Goal: Information Seeking & Learning: Find specific fact

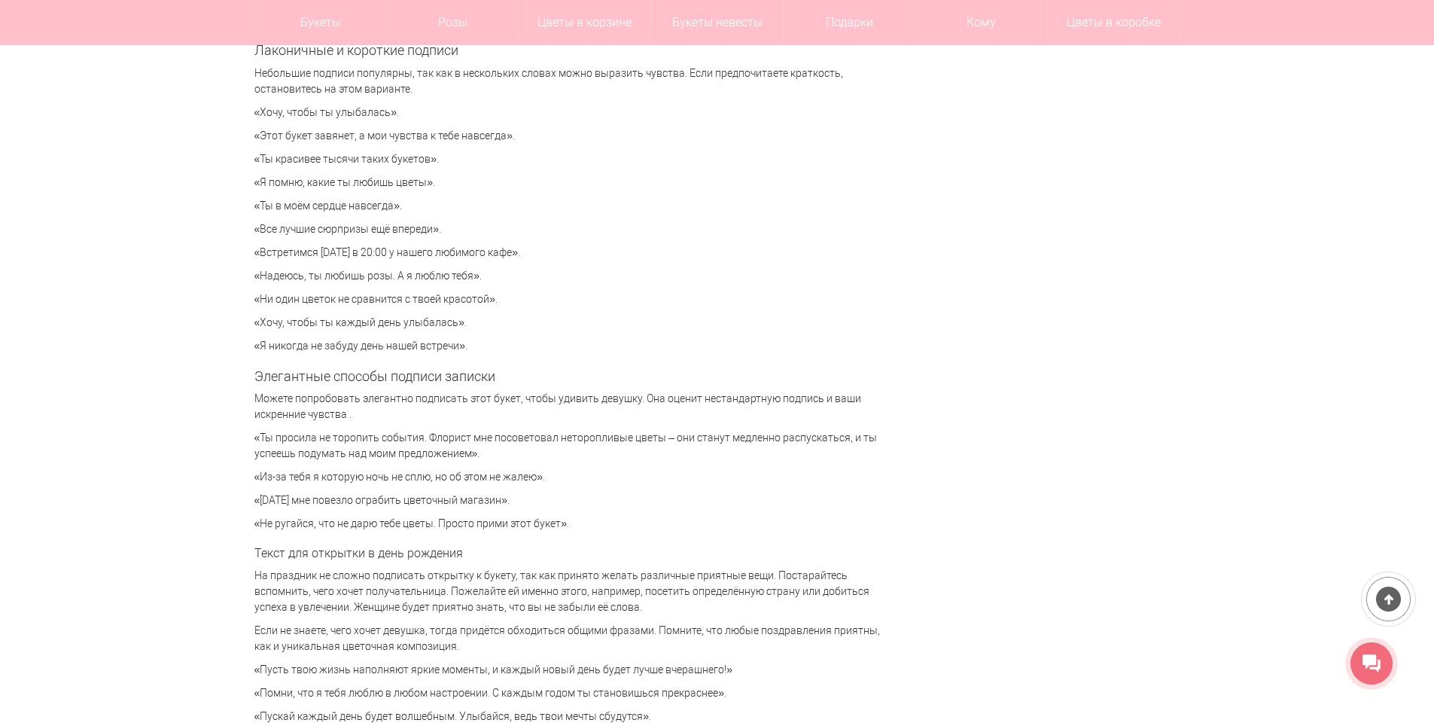
scroll to position [3387, 0]
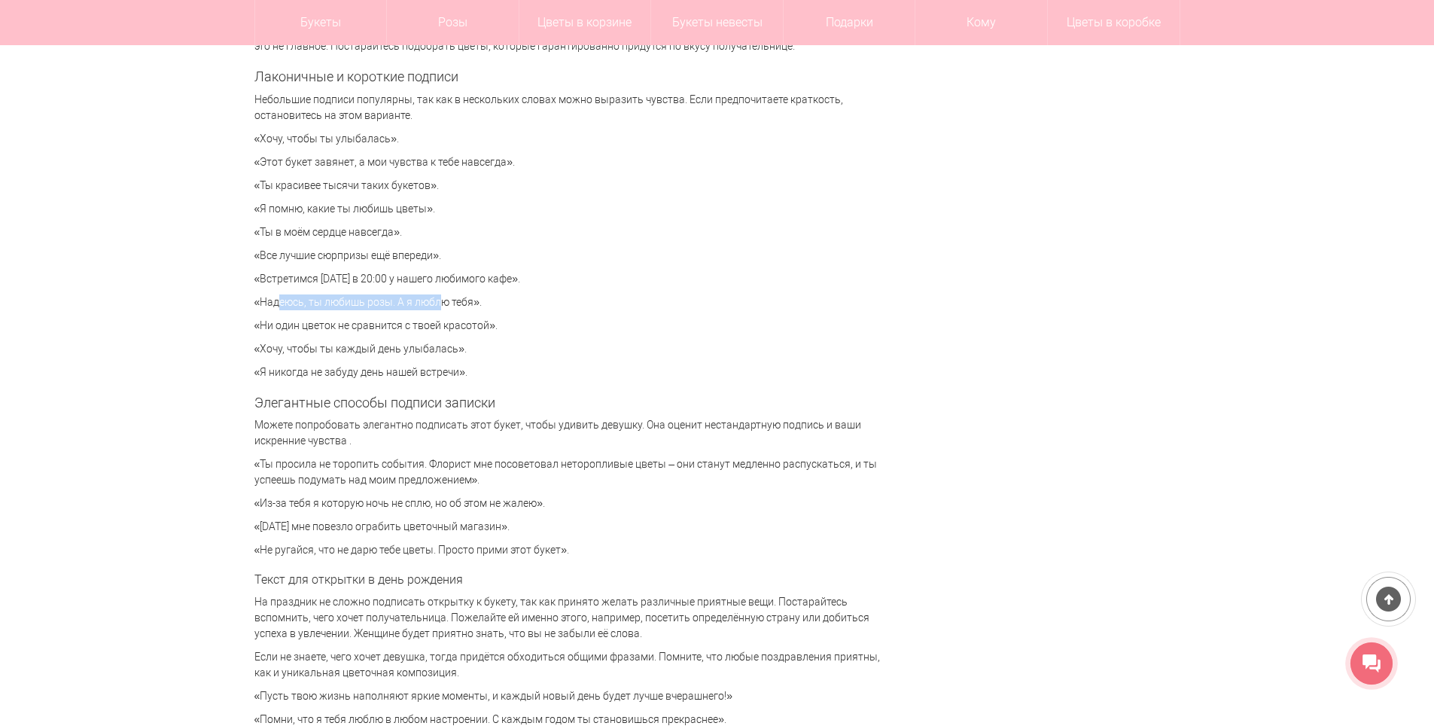
drag, startPoint x: 258, startPoint y: 300, endPoint x: 424, endPoint y: 297, distance: 165.6
click at [424, 297] on p "«Надеюсь, ты любишь розы. А я люблю тебя»." at bounding box center [574, 302] width 640 height 16
drag, startPoint x: 252, startPoint y: 321, endPoint x: 343, endPoint y: 316, distance: 91.2
click at [343, 317] on div "Цветы [GEOGRAPHIC_DATA] Статьи Что написать в открытке или записке к букету? Чт…" at bounding box center [717, 476] width 948 height 7404
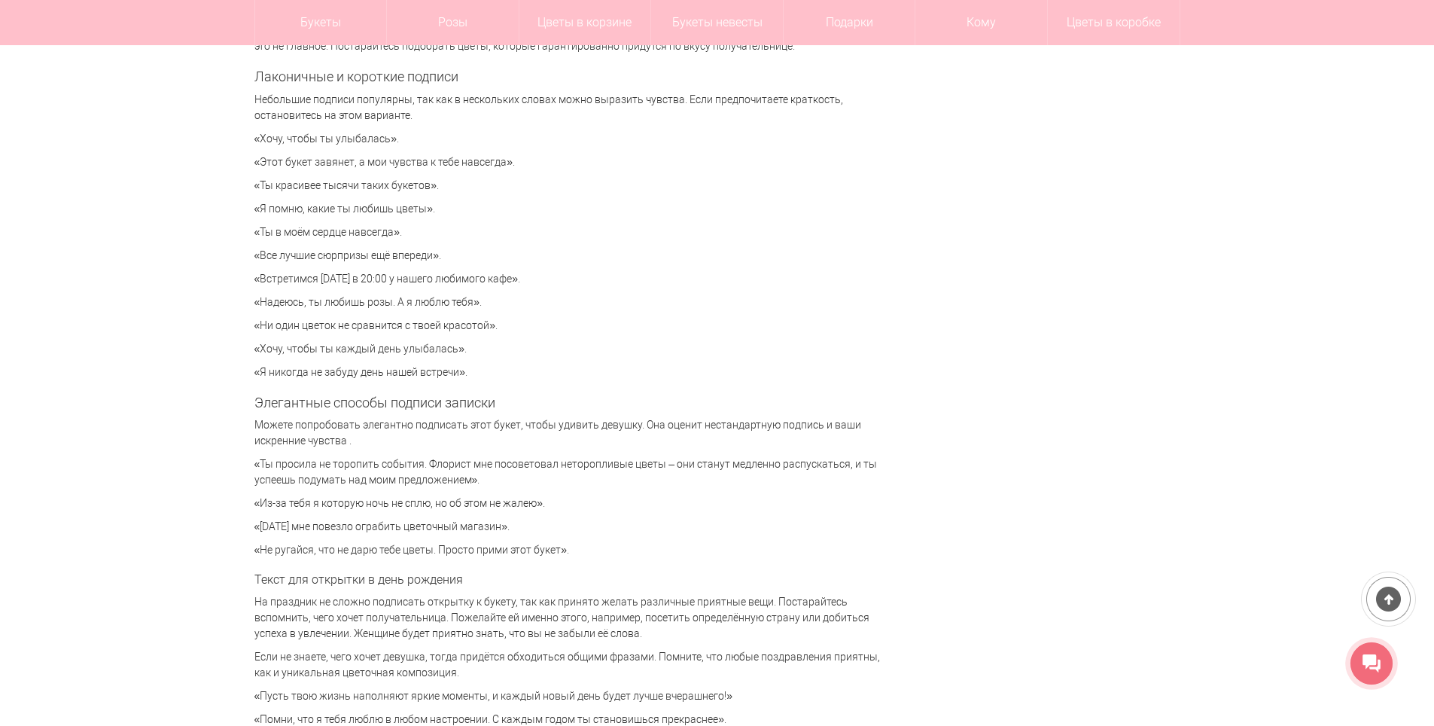
click at [349, 316] on div "Милая записка, которая приложена к букету цветов, придает композиции завершенны…" at bounding box center [574, 209] width 640 height 6665
drag, startPoint x: 258, startPoint y: 342, endPoint x: 440, endPoint y: 348, distance: 181.5
click at [440, 348] on p "«Хочу, чтобы ты каждый день улыбалась»." at bounding box center [574, 349] width 640 height 16
drag, startPoint x: 253, startPoint y: 461, endPoint x: 280, endPoint y: 461, distance: 27.1
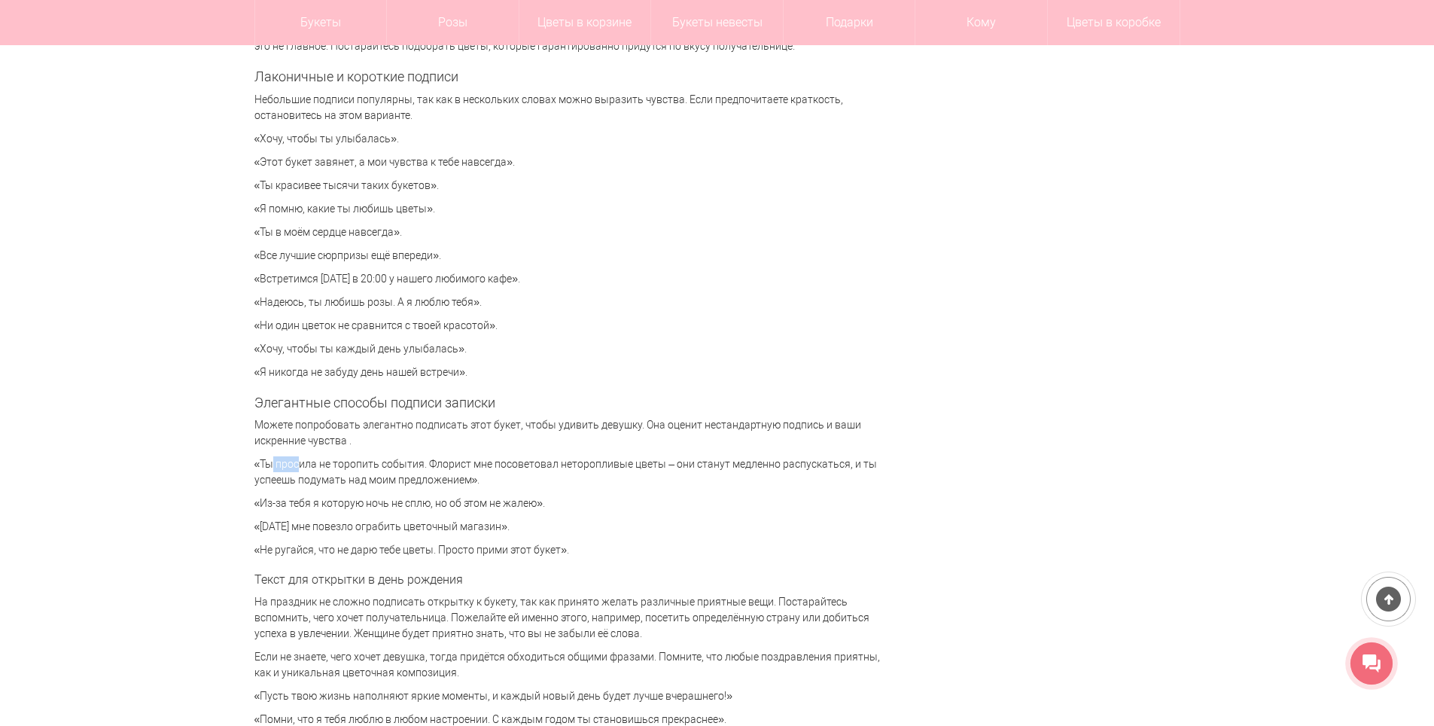
click at [280, 461] on div "Цветы [GEOGRAPHIC_DATA] Статьи Что написать в открытке или записке к букету? Чт…" at bounding box center [717, 476] width 948 height 7404
click at [280, 461] on p "«Ты просила не торопить события. Флорист мне посоветовал неторопливые цветы – о…" at bounding box center [574, 472] width 640 height 32
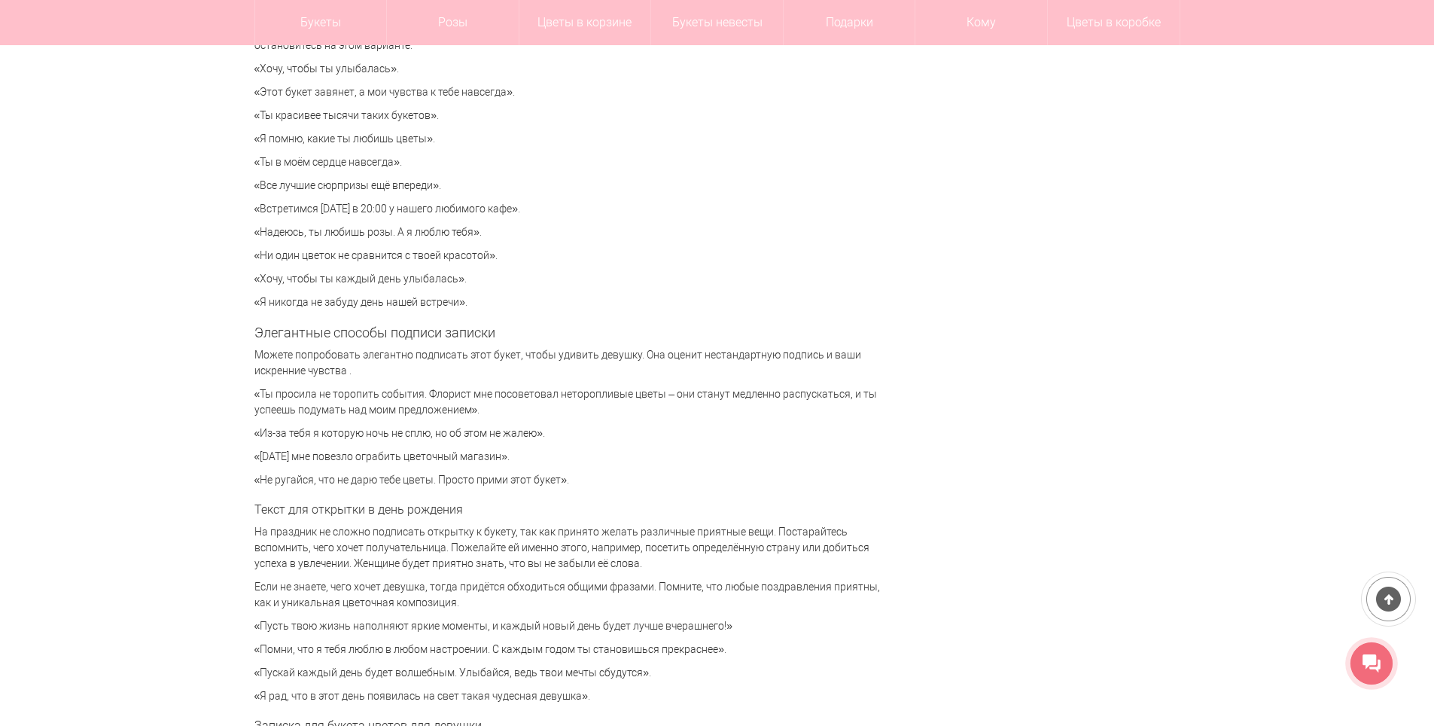
scroll to position [3462, 0]
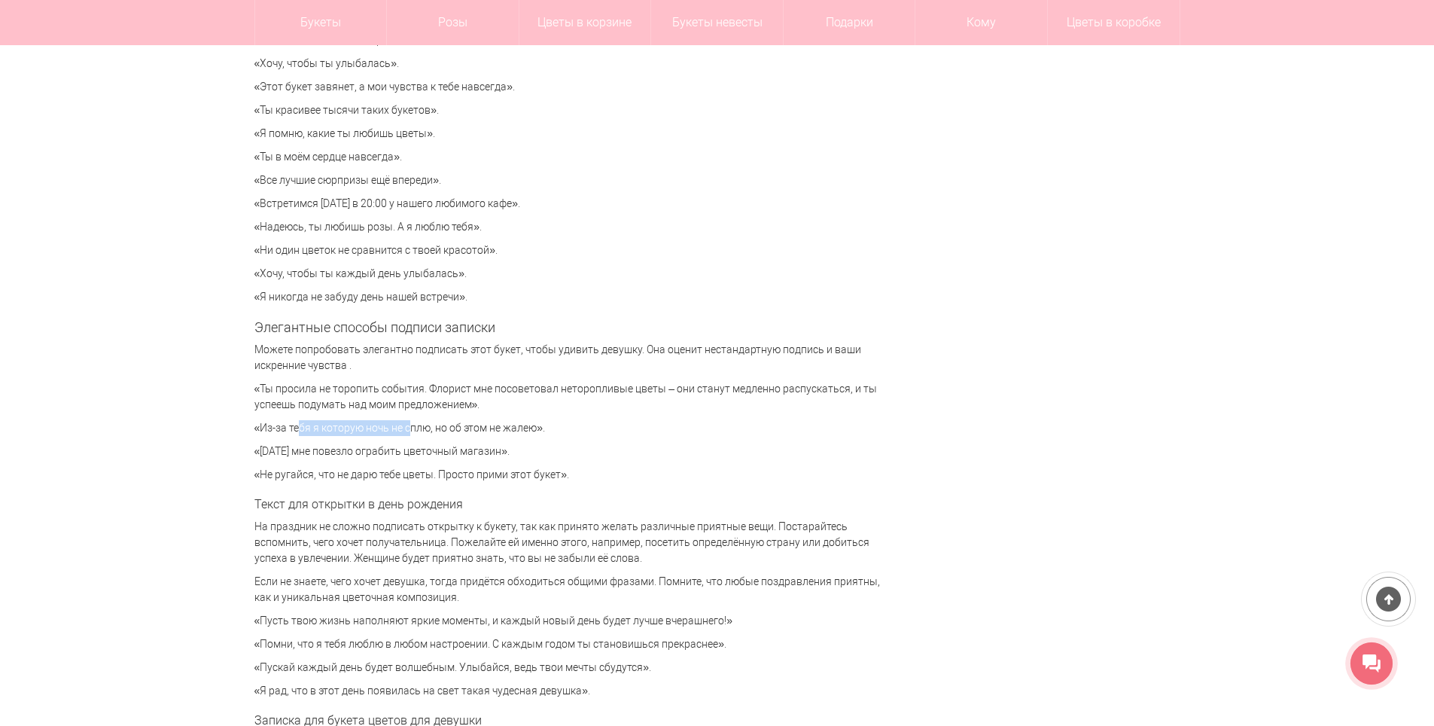
drag, startPoint x: 303, startPoint y: 422, endPoint x: 396, endPoint y: 426, distance: 92.6
click at [396, 426] on p "«Из-за тебя я которую ночь не сплю, но об этом не жалею»." at bounding box center [574, 428] width 640 height 16
drag, startPoint x: 266, startPoint y: 461, endPoint x: 422, endPoint y: 459, distance: 155.8
click at [422, 459] on div "Милая записка, которая приложена к букету цветов, придает композиции завершенны…" at bounding box center [574, 134] width 640 height 6665
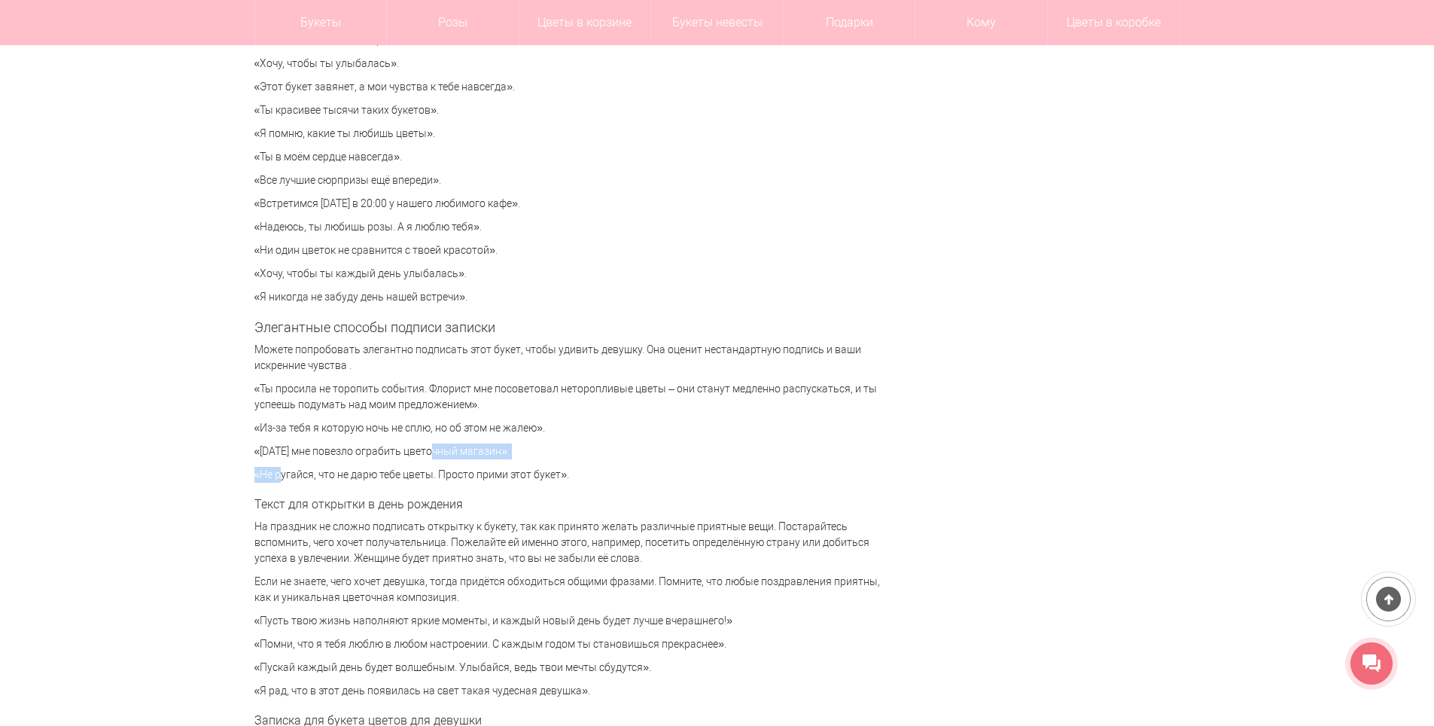
click at [422, 459] on p "«[DATE] мне повезло ограбить цветочный магазин»." at bounding box center [574, 451] width 640 height 16
drag, startPoint x: 260, startPoint y: 447, endPoint x: 512, endPoint y: 458, distance: 251.6
click at [512, 458] on p "«[DATE] мне повезло ограбить цветочный магазин»." at bounding box center [574, 451] width 640 height 16
copy p "[DATE] мне повезло ограбить цветочный магазин"
